Goal: Information Seeking & Learning: Check status

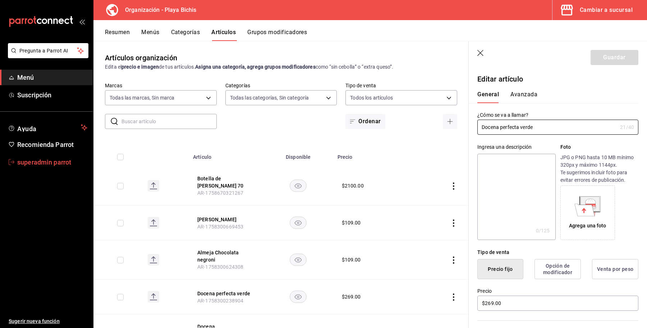
drag, startPoint x: 0, startPoint y: 0, endPoint x: 25, endPoint y: 155, distance: 156.9
click at [25, 155] on link "superadmin parrot" at bounding box center [46, 162] width 93 height 15
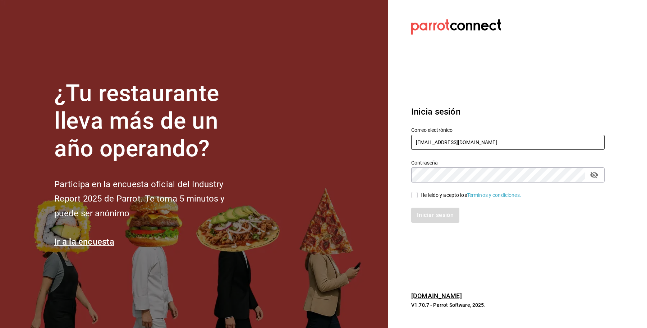
drag, startPoint x: 512, startPoint y: 143, endPoint x: 500, endPoint y: 110, distance: 35.2
click at [410, 141] on div "Correo electrónico [EMAIL_ADDRESS][DOMAIN_NAME]" at bounding box center [503, 134] width 202 height 33
paste input "negrito@chiapas"
type input "[EMAIL_ADDRESS][DOMAIN_NAME]"
click at [433, 193] on div "He leído y acepto los Términos y condiciones." at bounding box center [470, 196] width 101 height 8
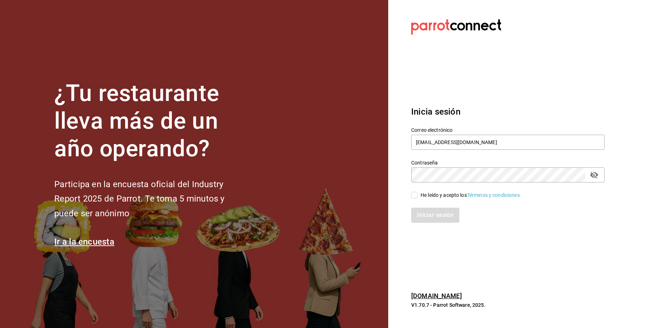
click at [418, 193] on input "He leído y acepto los Términos y condiciones." at bounding box center [414, 195] width 6 height 6
checkbox input "true"
click at [434, 208] on button "Iniciar sesión" at bounding box center [435, 215] width 49 height 15
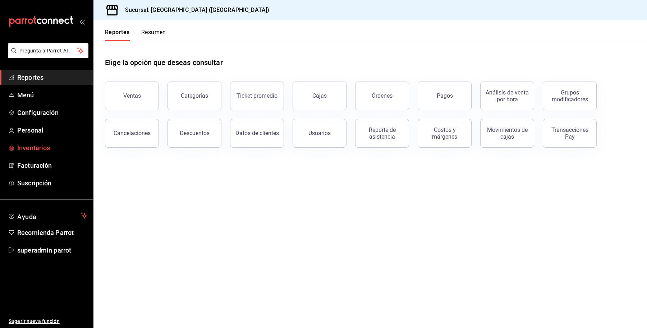
click at [40, 152] on span "Inventarios" at bounding box center [52, 148] width 70 height 10
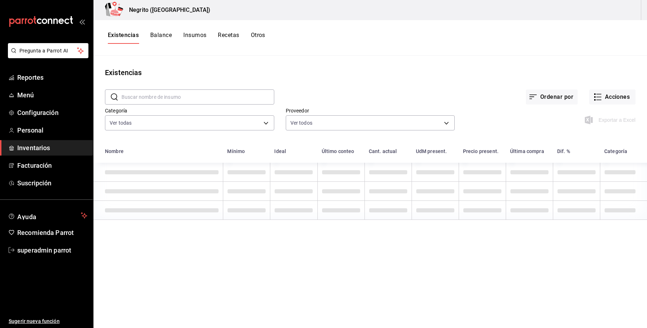
click at [162, 38] on button "Balance" at bounding box center [161, 38] width 22 height 12
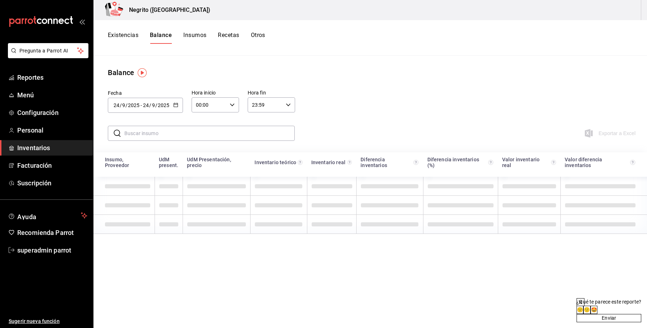
click at [236, 138] on input "text" at bounding box center [209, 133] width 170 height 14
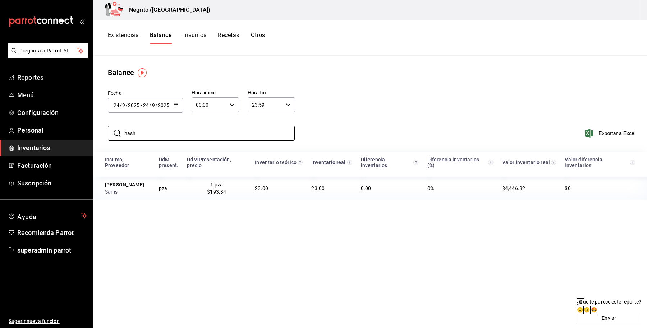
type input "hash"
click at [229, 194] on td "1 pza $193.34" at bounding box center [217, 188] width 68 height 23
drag, startPoint x: 276, startPoint y: 193, endPoint x: 250, endPoint y: 194, distance: 25.9
click at [250, 194] on td "23.00" at bounding box center [278, 188] width 56 height 23
drag, startPoint x: 334, startPoint y: 192, endPoint x: 306, endPoint y: 193, distance: 28.1
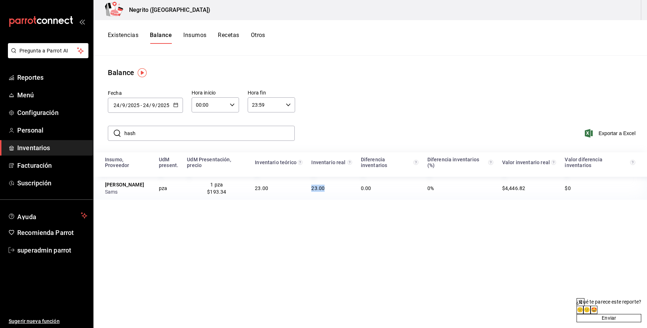
click at [307, 193] on td "23.00" at bounding box center [331, 188] width 49 height 23
click at [313, 217] on div "Insumo, Proveedor UdM present. UdM Presentación, precio Inventario teórico Inve…" at bounding box center [369, 285] width 553 height 267
drag, startPoint x: 373, startPoint y: 194, endPoint x: 355, endPoint y: 194, distance: 18.3
click at [356, 194] on td "0.00" at bounding box center [389, 188] width 66 height 23
click at [529, 207] on div "Insumo, Proveedor UdM present. UdM Presentación, precio Inventario teórico Inve…" at bounding box center [369, 285] width 553 height 267
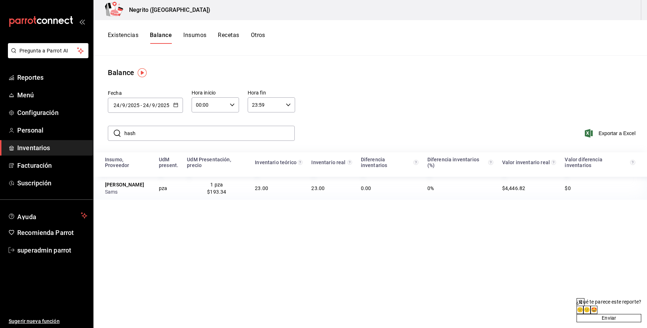
click at [121, 43] on button "Existencias" at bounding box center [123, 38] width 31 height 12
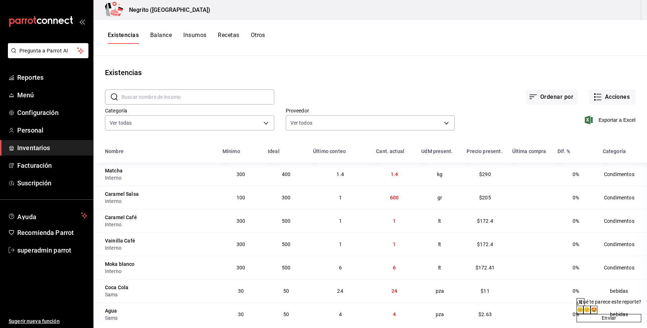
click at [157, 39] on button "Balance" at bounding box center [161, 38] width 22 height 12
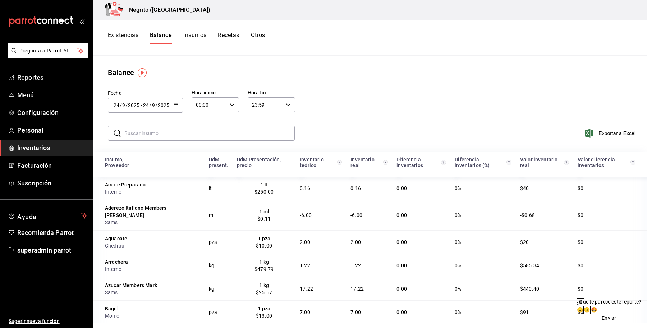
click at [199, 37] on button "Insumos" at bounding box center [194, 38] width 23 height 12
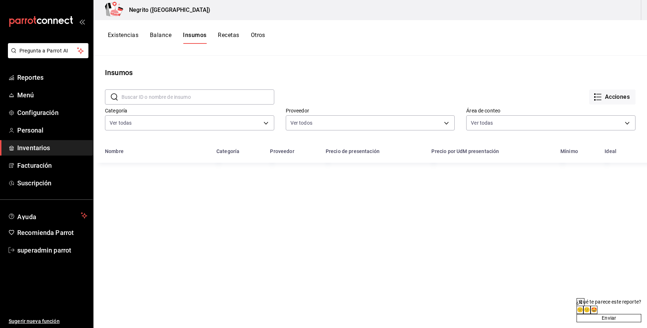
click at [236, 37] on button "Recetas" at bounding box center [228, 38] width 21 height 12
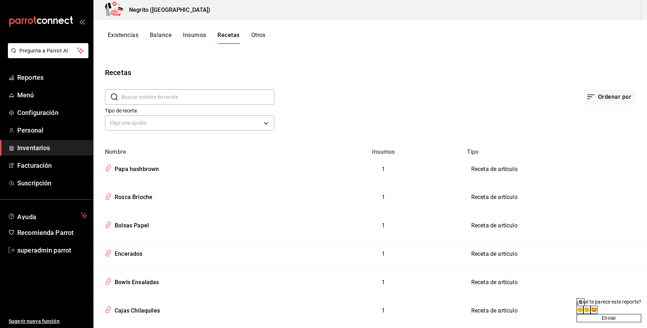
click at [168, 31] on div "Existencias Balance Insumos Recetas Otros" at bounding box center [369, 38] width 553 height 36
click at [171, 37] on button "Balance" at bounding box center [161, 38] width 22 height 12
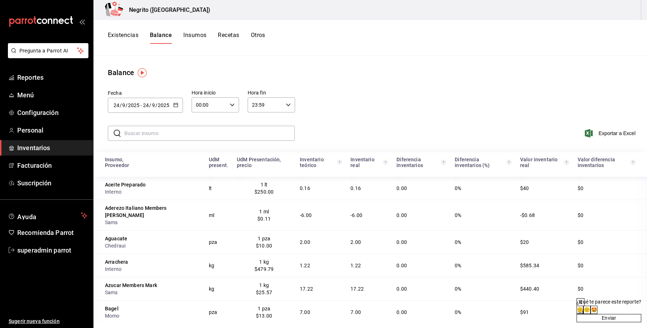
click at [136, 37] on button "Existencias" at bounding box center [123, 38] width 31 height 12
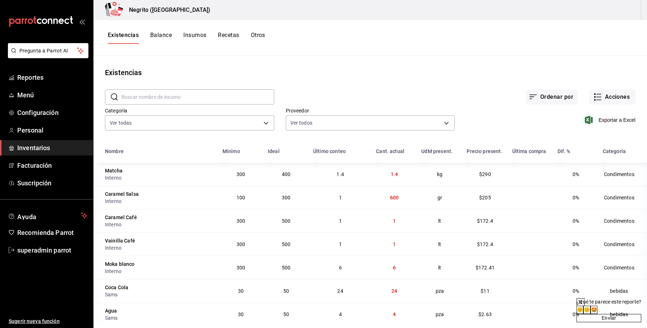
click at [217, 100] on input "text" at bounding box center [197, 97] width 153 height 14
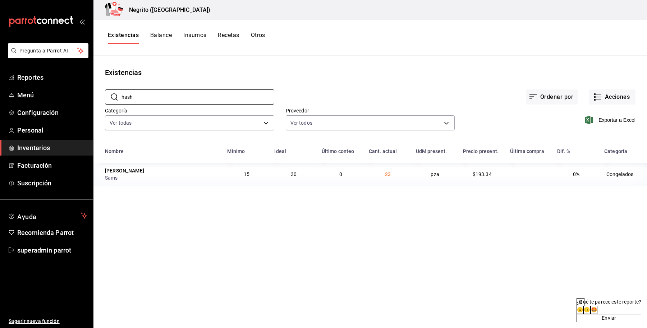
type input "hash"
